Goal: Navigation & Orientation: Find specific page/section

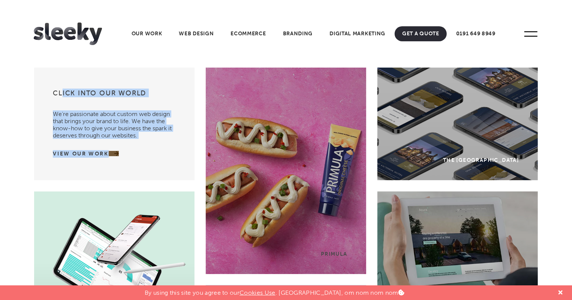
drag, startPoint x: 154, startPoint y: 160, endPoint x: 60, endPoint y: 79, distance: 123.7
click at [60, 79] on div "Click into our world We’re passionate about custom web design that brings your …" at bounding box center [114, 123] width 160 height 112
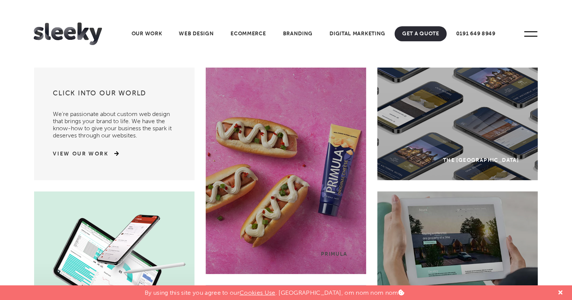
click at [57, 80] on div "Click into our world We’re passionate about custom web design that brings your …" at bounding box center [114, 123] width 160 height 112
drag, startPoint x: 25, startPoint y: 26, endPoint x: 0, endPoint y: 19, distance: 26.0
click at [0, 20] on header "Home Our Work What We Do Web Design Ecommerce Branding Digital Marketing Other …" at bounding box center [286, 33] width 572 height 67
drag, startPoint x: 42, startPoint y: 26, endPoint x: 78, endPoint y: 27, distance: 35.6
click at [78, 27] on header "Home Our Work What We Do Web Design Ecommerce Branding Digital Marketing Other …" at bounding box center [286, 33] width 572 height 67
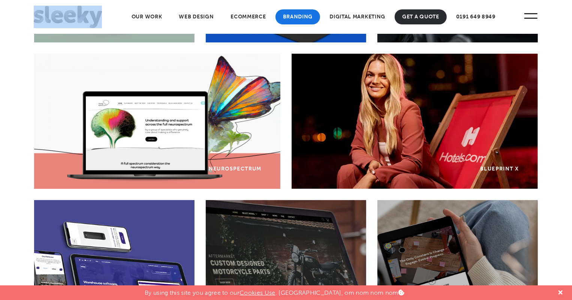
scroll to position [412, 0]
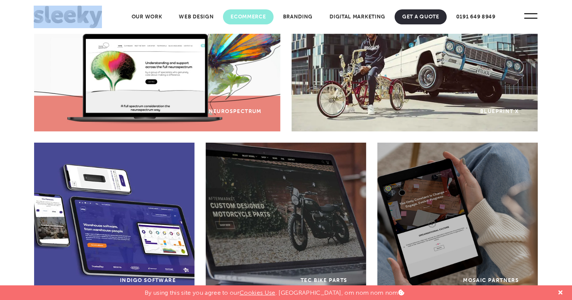
click at [242, 17] on link "Ecommerce" at bounding box center [248, 16] width 50 height 15
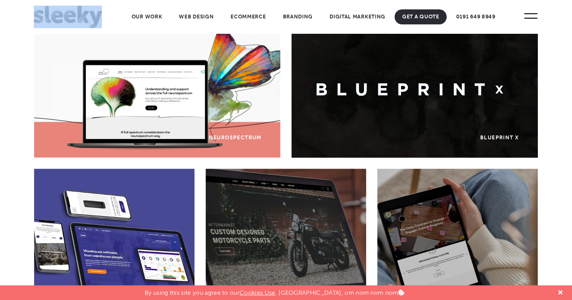
scroll to position [337, 0]
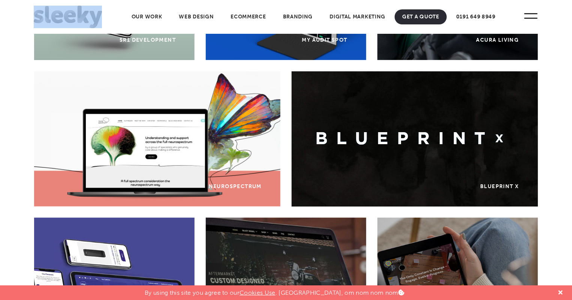
click at [425, 133] on div "Blueprint x Blueprint X" at bounding box center [415, 138] width 246 height 135
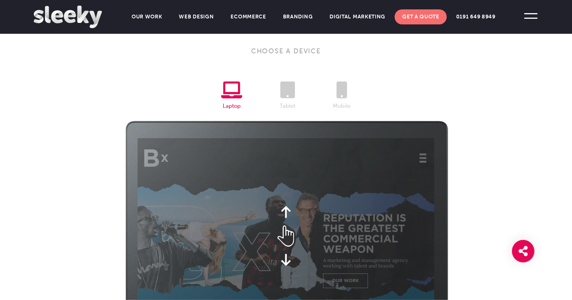
scroll to position [750, 0]
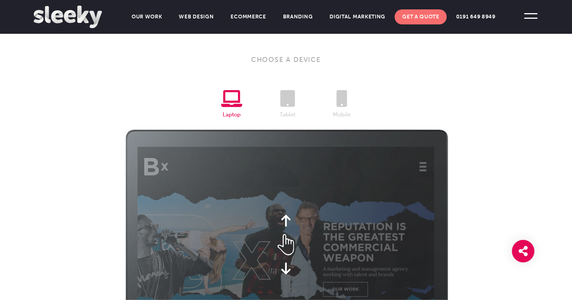
click at [278, 109] on li "Tablet" at bounding box center [287, 105] width 53 height 30
click at [292, 100] on icon at bounding box center [287, 98] width 15 height 17
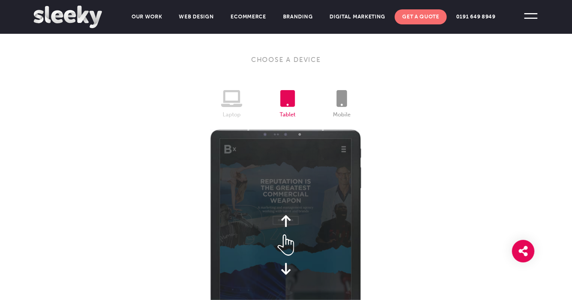
click at [344, 93] on icon at bounding box center [342, 98] width 10 height 17
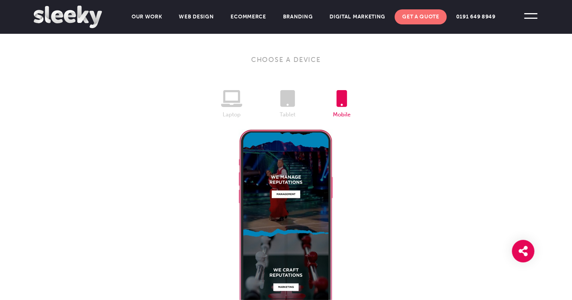
scroll to position [112, 0]
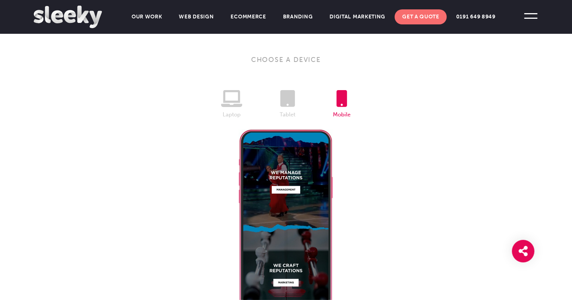
drag, startPoint x: 309, startPoint y: 160, endPoint x: 307, endPoint y: 137, distance: 23.7
click at [307, 137] on div at bounding box center [285, 220] width 85 height 177
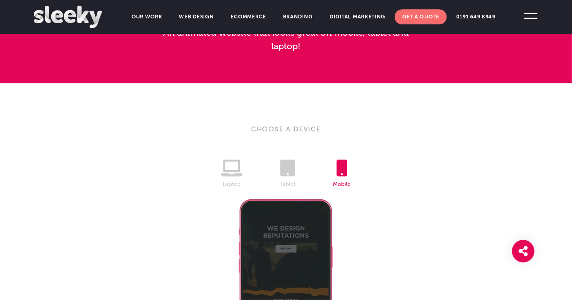
scroll to position [675, 0]
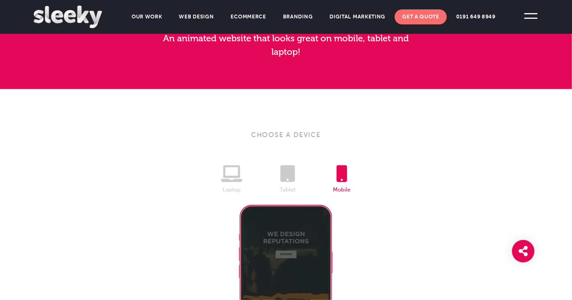
click at [244, 177] on li "Laptop" at bounding box center [231, 180] width 58 height 30
click at [240, 177] on icon at bounding box center [231, 173] width 21 height 17
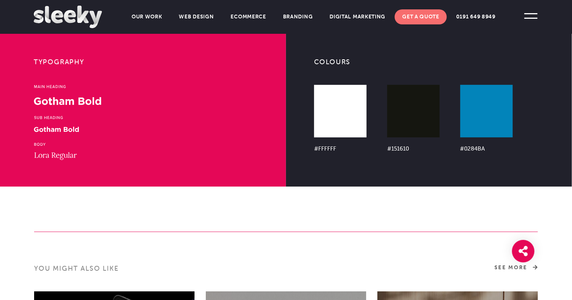
scroll to position [1537, 0]
click at [438, 108] on div at bounding box center [413, 111] width 52 height 52
click at [487, 104] on div at bounding box center [486, 111] width 52 height 52
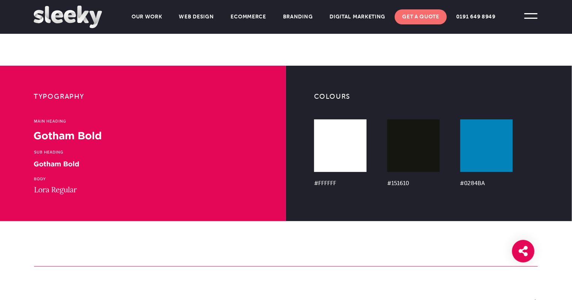
scroll to position [1462, 0]
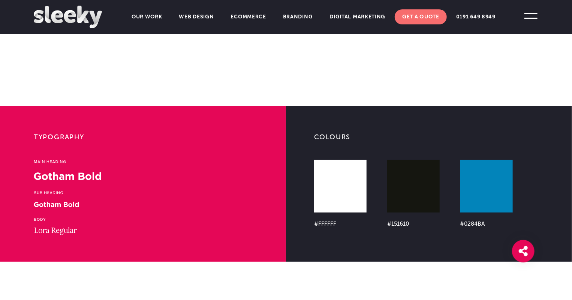
click at [122, 198] on div "Typography" at bounding box center [146, 184] width 280 height 156
drag, startPoint x: 122, startPoint y: 154, endPoint x: 129, endPoint y: 104, distance: 49.9
click at [121, 149] on div "Typography" at bounding box center [146, 184] width 280 height 156
click at [237, 16] on link "Ecommerce" at bounding box center [248, 16] width 50 height 15
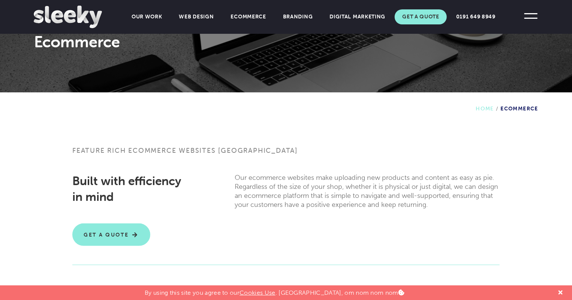
scroll to position [112, 0]
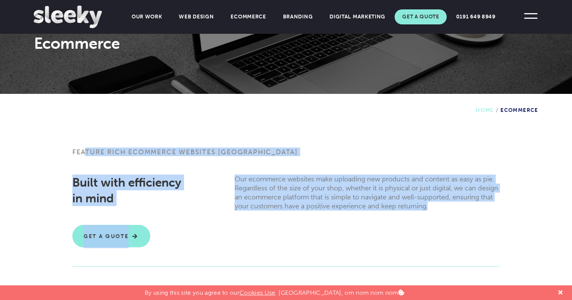
drag, startPoint x: 456, startPoint y: 207, endPoint x: 82, endPoint y: 164, distance: 375.8
click at [83, 165] on div "Feature rich ecommerce websites Newcastle Built with efficiency in mind Get A Q…" at bounding box center [285, 207] width 427 height 118
click at [82, 163] on h1 "Feature rich ecommerce websites Newcastle" at bounding box center [285, 156] width 427 height 17
drag, startPoint x: 82, startPoint y: 153, endPoint x: 454, endPoint y: 217, distance: 377.1
click at [454, 217] on section "Feature rich ecommerce websites Newcastle Built with efficiency in mind Get A Q…" at bounding box center [286, 207] width 572 height 118
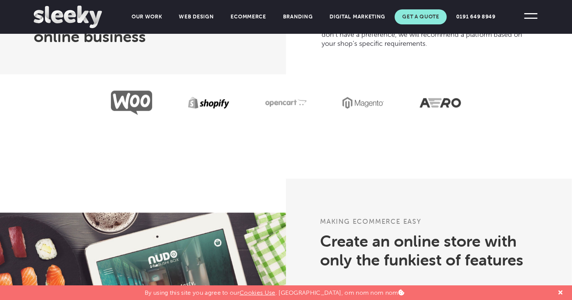
scroll to position [750, 0]
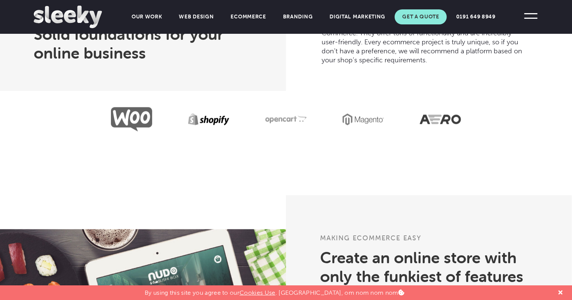
drag, startPoint x: 525, startPoint y: 124, endPoint x: 175, endPoint y: 119, distance: 350.2
click at [178, 122] on section at bounding box center [286, 119] width 572 height 25
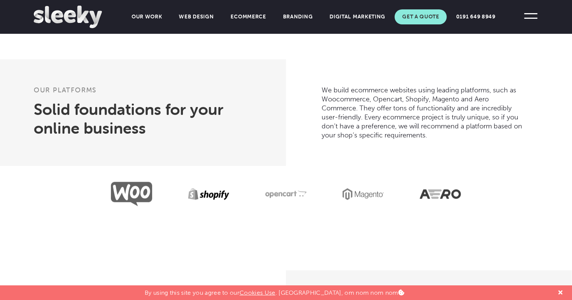
drag, startPoint x: 317, startPoint y: 90, endPoint x: 431, endPoint y: 151, distance: 129.2
click at [431, 151] on div "We build ecommerce websites using leading platforms, such as Woocommerce, Openc…" at bounding box center [426, 112] width 280 height 106
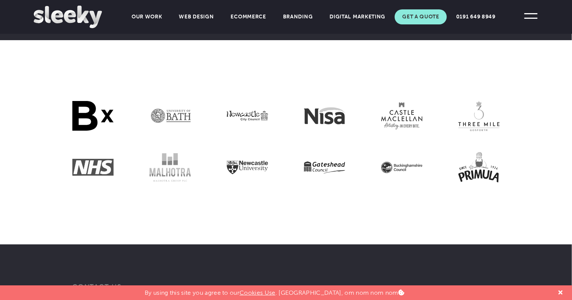
scroll to position [1500, 0]
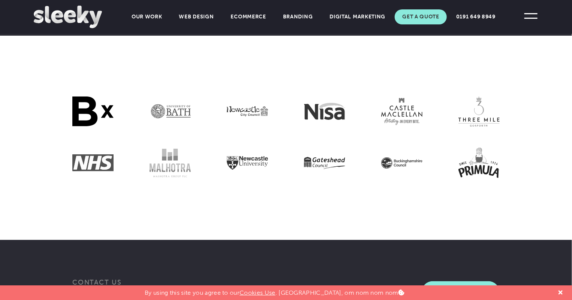
drag, startPoint x: 536, startPoint y: 186, endPoint x: 513, endPoint y: 174, distance: 25.3
click at [513, 174] on section at bounding box center [286, 138] width 572 height 204
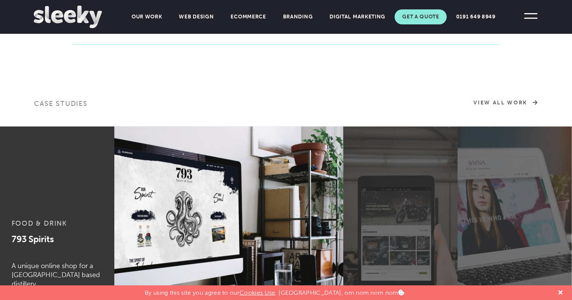
scroll to position [215, 0]
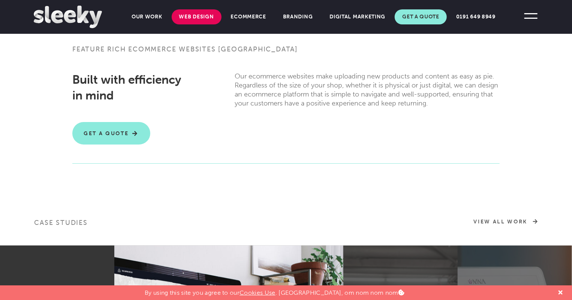
click at [193, 16] on link "Web Design" at bounding box center [197, 16] width 50 height 15
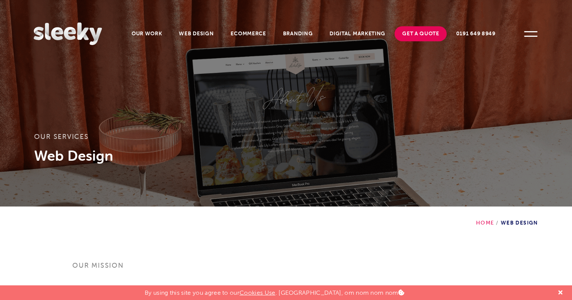
click at [81, 46] on header "Home Our Work What We Do Web Design Ecommerce Branding Digital Marketing Other …" at bounding box center [286, 33] width 572 height 67
click at [82, 40] on img at bounding box center [68, 33] width 68 height 22
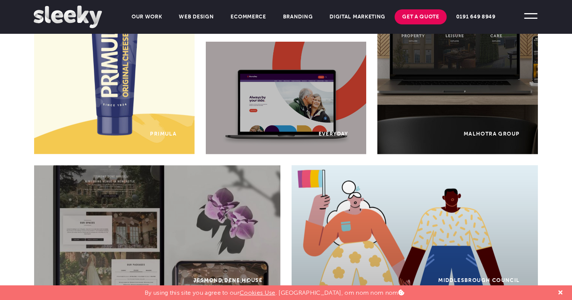
scroll to position [412, 0]
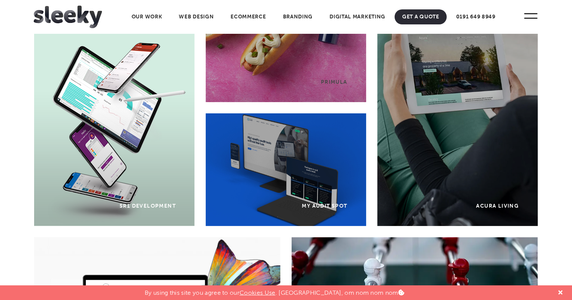
scroll to position [225, 0]
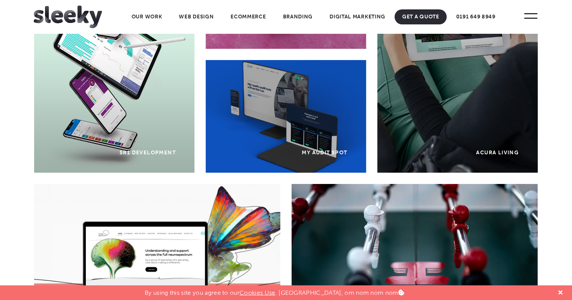
click at [268, 118] on div "My Audit Spot" at bounding box center [286, 116] width 160 height 112
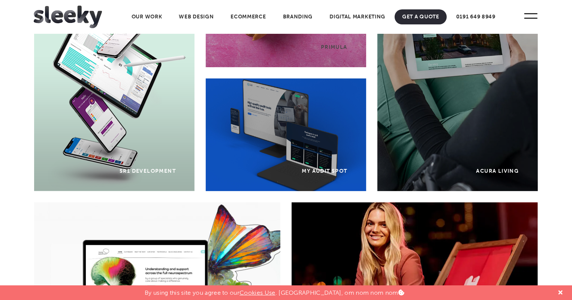
scroll to position [150, 0]
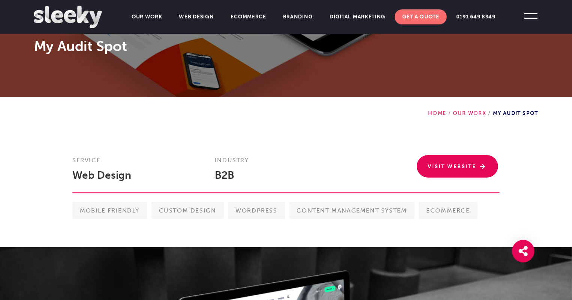
scroll to position [112, 0]
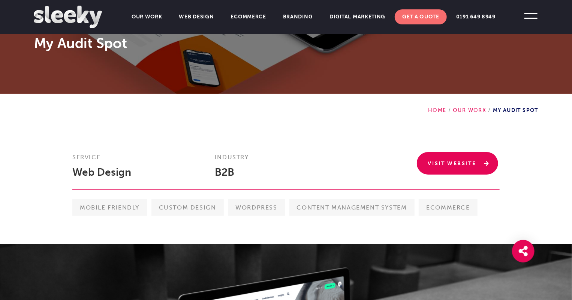
click at [460, 168] on link "Visit Website" at bounding box center [458, 163] width 82 height 22
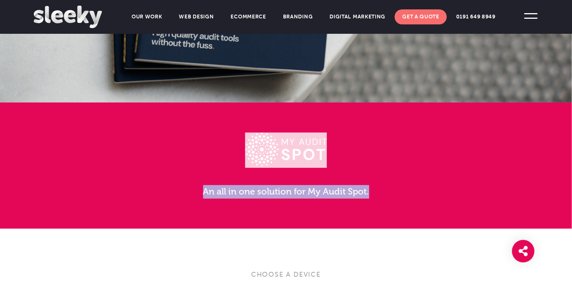
drag, startPoint x: 371, startPoint y: 181, endPoint x: 222, endPoint y: 135, distance: 156.4
click at [223, 133] on div "An all in one solution for My Audit Spot." at bounding box center [286, 165] width 252 height 66
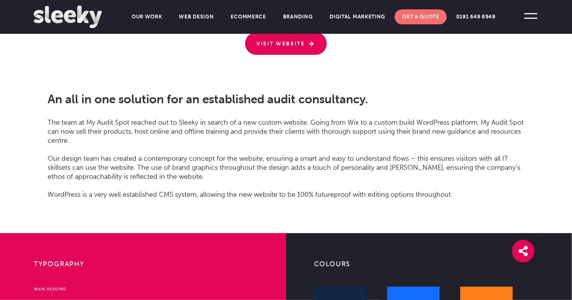
scroll to position [1800, 0]
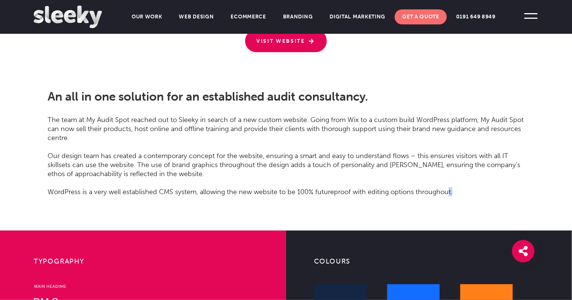
drag, startPoint x: 391, startPoint y: 181, endPoint x: 21, endPoint y: 85, distance: 382.6
click at [21, 87] on section "An all in one solution for an established audit consultancy. The team at My Aud…" at bounding box center [286, 141] width 572 height 109
drag, startPoint x: 455, startPoint y: 157, endPoint x: 459, endPoint y: 167, distance: 10.9
click at [454, 158] on p "Our design team has created a contemporary concept for the website, ensuring a …" at bounding box center [286, 160] width 477 height 36
drag, startPoint x: 469, startPoint y: 181, endPoint x: 103, endPoint y: 68, distance: 382.7
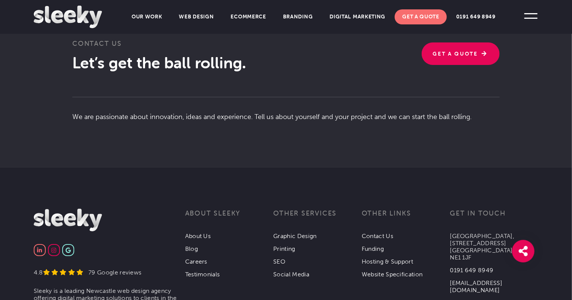
scroll to position [2862, 0]
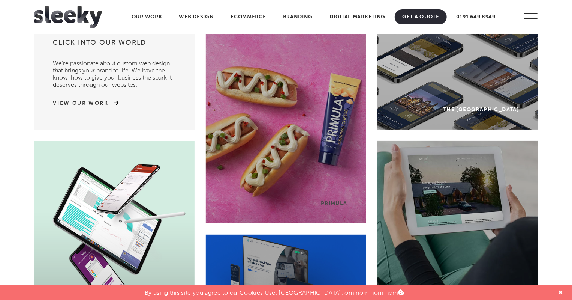
scroll to position [112, 0]
